Goal: Browse casually

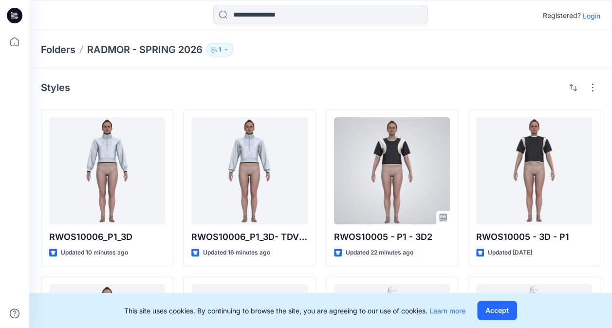
click at [429, 168] on div at bounding box center [392, 170] width 116 height 107
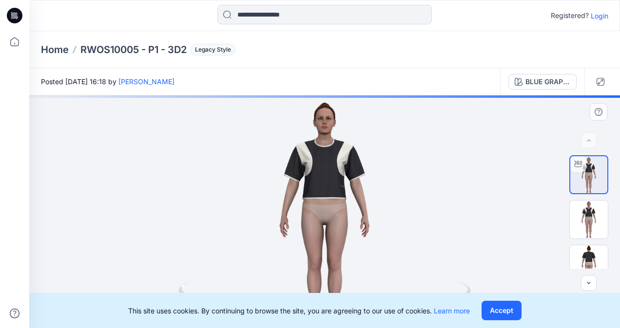
click at [358, 188] on div at bounding box center [324, 211] width 590 height 233
drag, startPoint x: 321, startPoint y: 174, endPoint x: 321, endPoint y: 199, distance: 24.8
click at [321, 199] on div at bounding box center [324, 211] width 590 height 233
drag, startPoint x: 344, startPoint y: 179, endPoint x: 352, endPoint y: 175, distance: 9.2
click at [346, 178] on div at bounding box center [324, 211] width 590 height 233
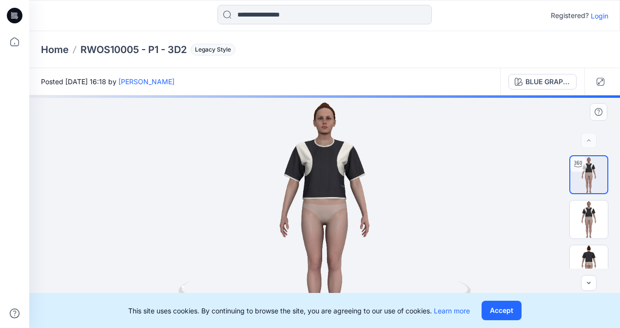
drag, startPoint x: 361, startPoint y: 171, endPoint x: 432, endPoint y: 180, distance: 70.7
click at [366, 170] on div at bounding box center [324, 211] width 590 height 233
click at [581, 180] on img at bounding box center [588, 174] width 37 height 37
click at [592, 214] on img at bounding box center [588, 220] width 38 height 38
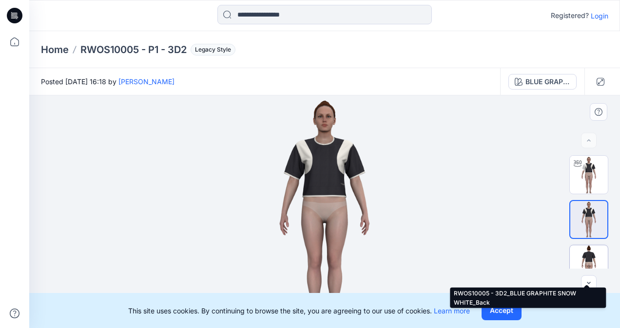
click at [585, 252] on img at bounding box center [588, 264] width 38 height 38
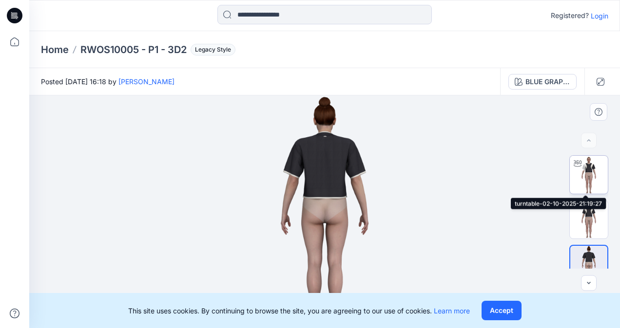
click at [587, 180] on img at bounding box center [588, 175] width 38 height 38
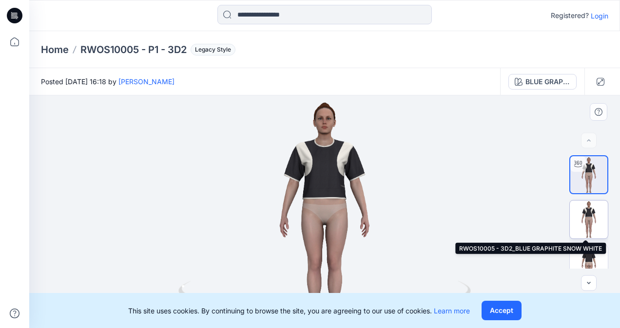
click at [595, 216] on img at bounding box center [588, 220] width 38 height 38
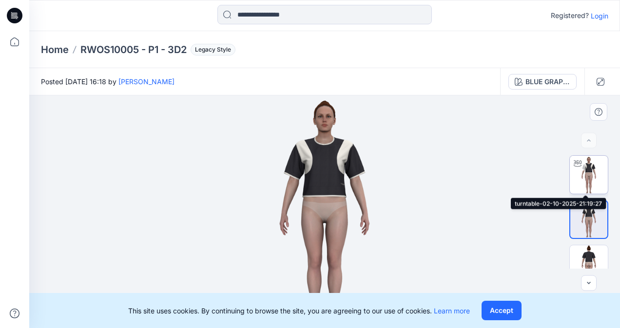
click at [594, 180] on img at bounding box center [588, 175] width 38 height 38
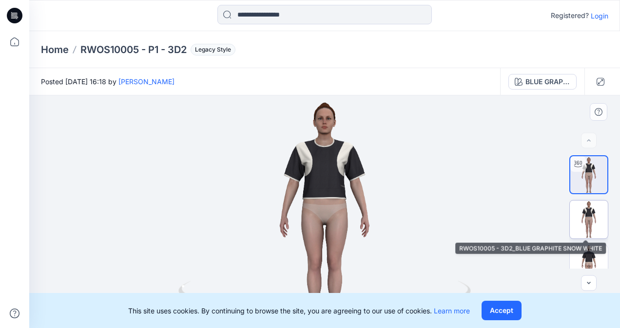
click at [589, 210] on img at bounding box center [588, 220] width 38 height 38
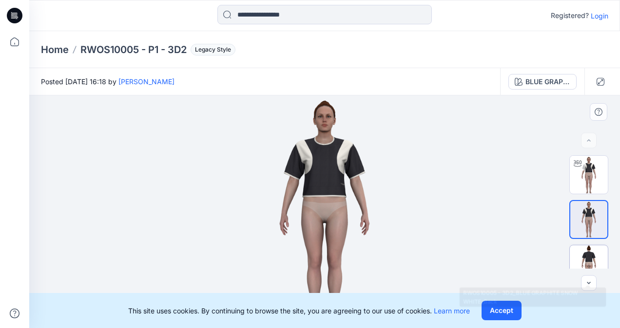
click at [583, 249] on img at bounding box center [588, 264] width 38 height 38
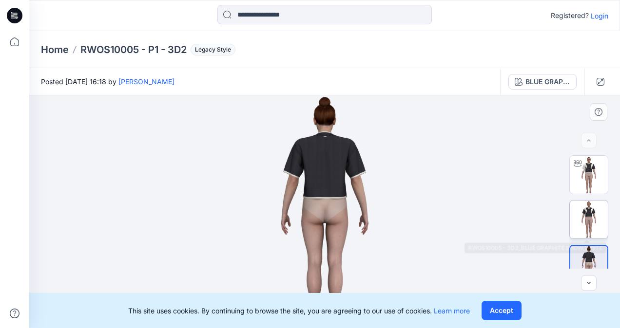
click at [586, 214] on img at bounding box center [588, 220] width 38 height 38
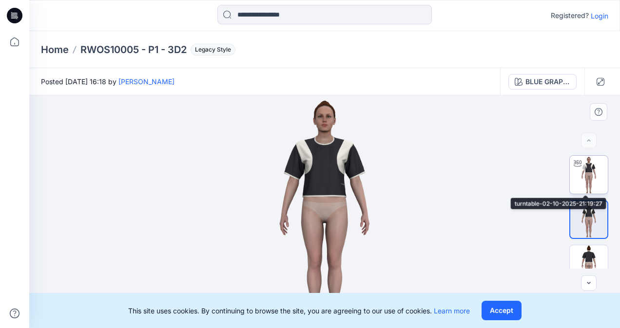
click at [587, 186] on img at bounding box center [588, 175] width 38 height 38
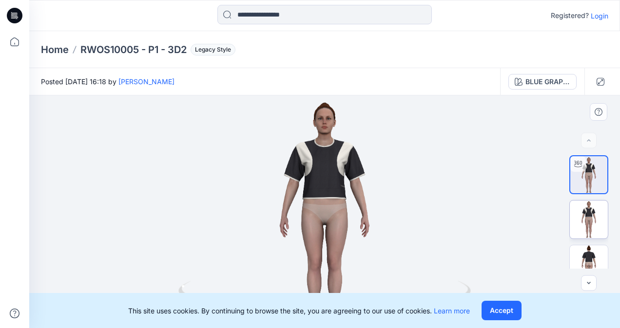
click at [586, 215] on img at bounding box center [588, 220] width 38 height 38
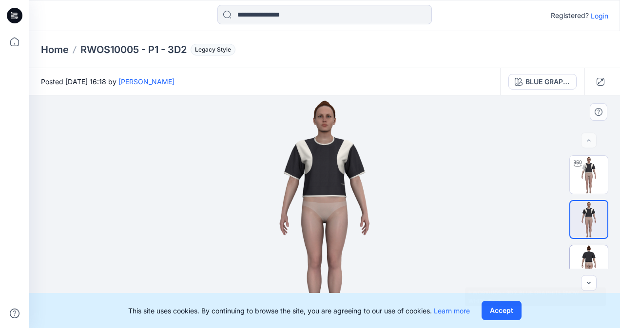
click at [588, 253] on img at bounding box center [588, 264] width 38 height 38
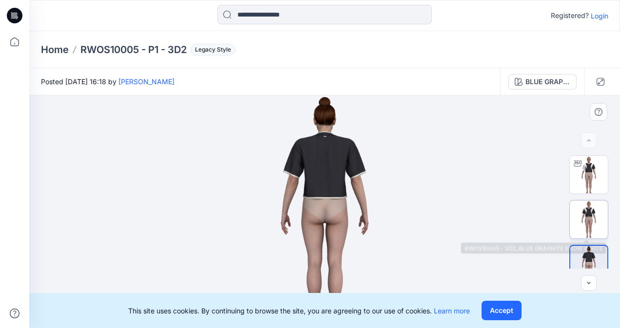
click at [587, 216] on img at bounding box center [588, 220] width 38 height 38
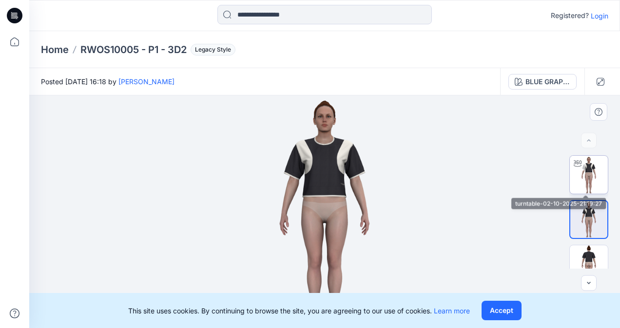
click at [587, 188] on img at bounding box center [588, 175] width 38 height 38
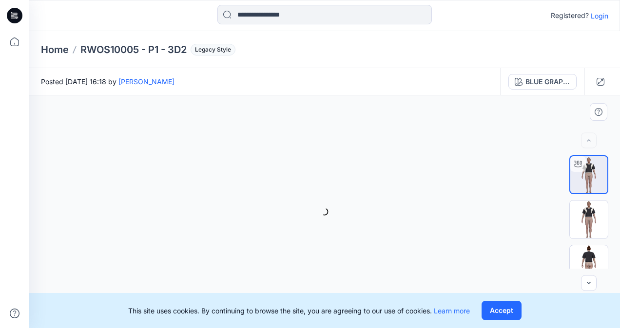
click at [586, 173] on img at bounding box center [588, 174] width 37 height 37
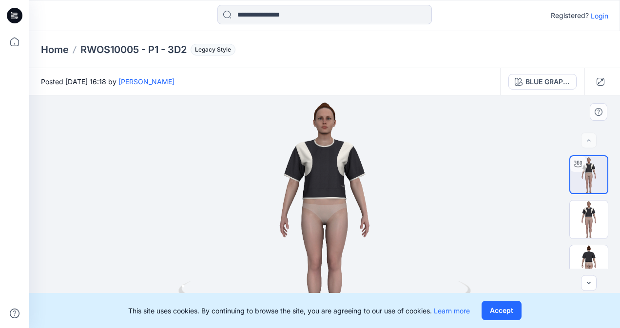
click at [395, 156] on div at bounding box center [324, 211] width 590 height 233
